Goal: Transaction & Acquisition: Purchase product/service

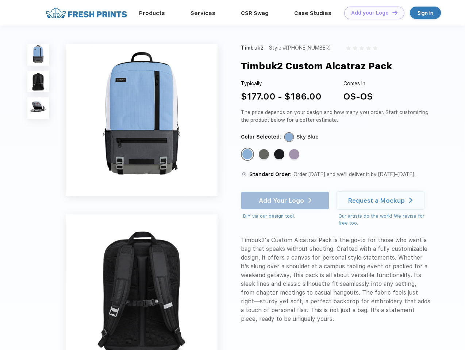
click at [371, 13] on link "Add your Logo Design Tool" at bounding box center [374, 13] width 60 height 13
click at [0, 0] on div "Design Tool" at bounding box center [0, 0] width 0 height 0
click at [392, 12] on link "Add your Logo Design Tool" at bounding box center [374, 13] width 60 height 13
click at [38, 55] on img at bounding box center [38, 55] width 22 height 22
click at [38, 82] on img at bounding box center [38, 82] width 22 height 22
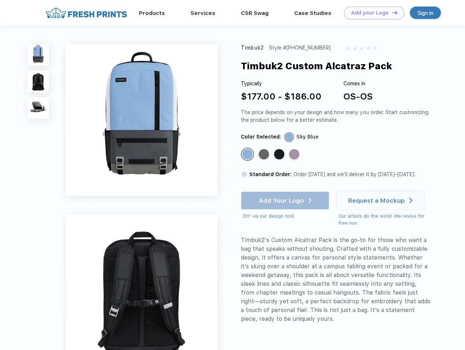
click at [38, 108] on img at bounding box center [38, 108] width 22 height 22
click at [248, 155] on div "Standard Color" at bounding box center [247, 154] width 10 height 10
click at [265, 155] on div "Standard Color" at bounding box center [264, 154] width 10 height 10
click at [280, 155] on div "Standard Color" at bounding box center [279, 154] width 10 height 10
click at [295, 155] on div "Standard Color" at bounding box center [294, 154] width 10 height 10
